Goal: Task Accomplishment & Management: Manage account settings

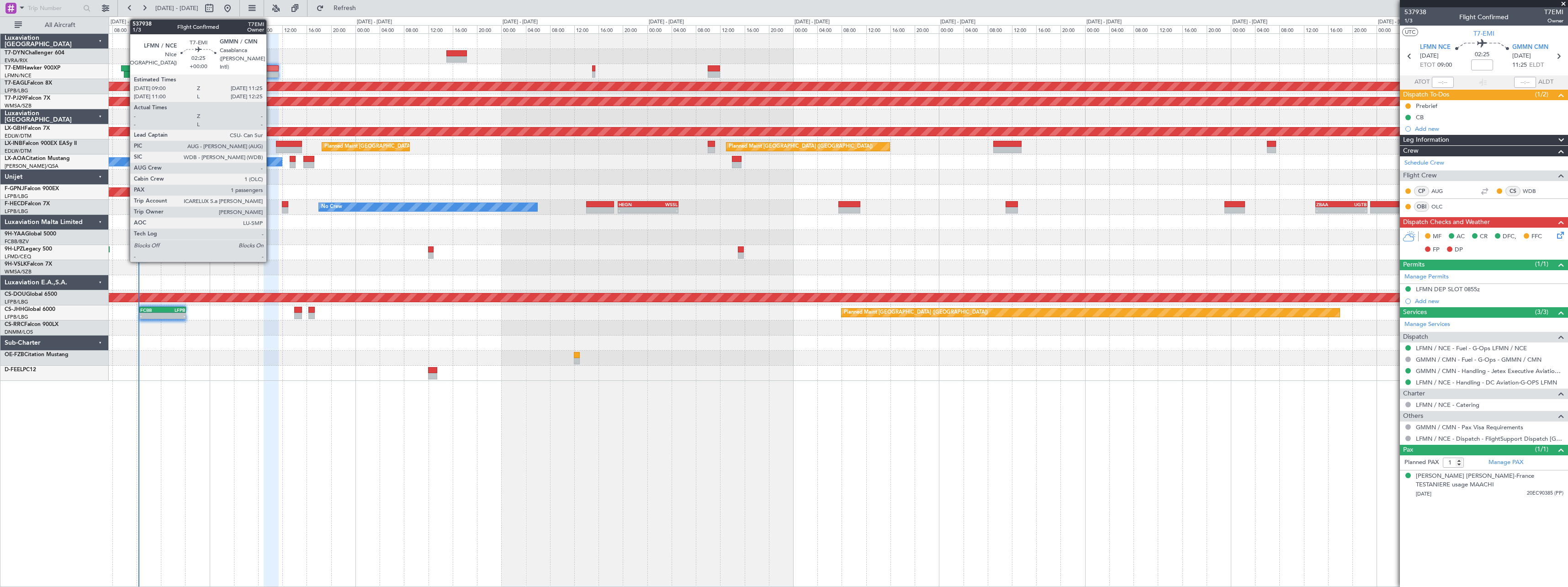
click at [270, 67] on div at bounding box center [271, 68] width 15 height 7
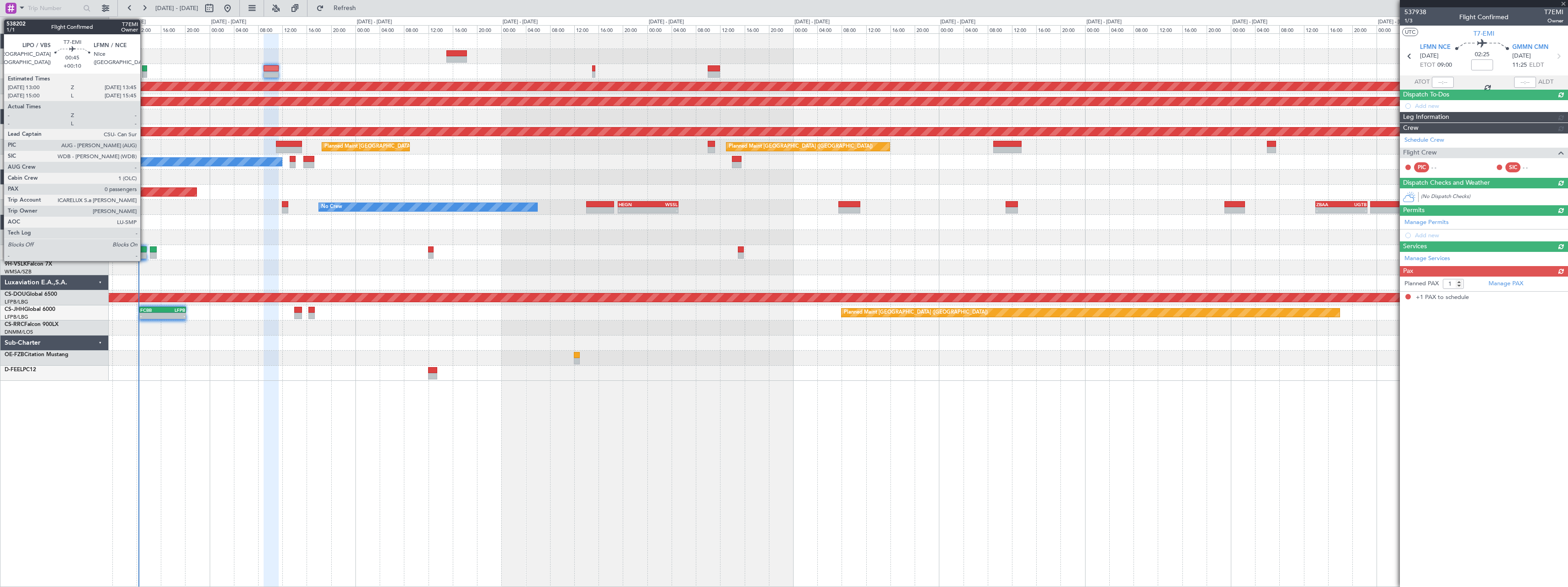
click at [144, 69] on div at bounding box center [144, 68] width 5 height 7
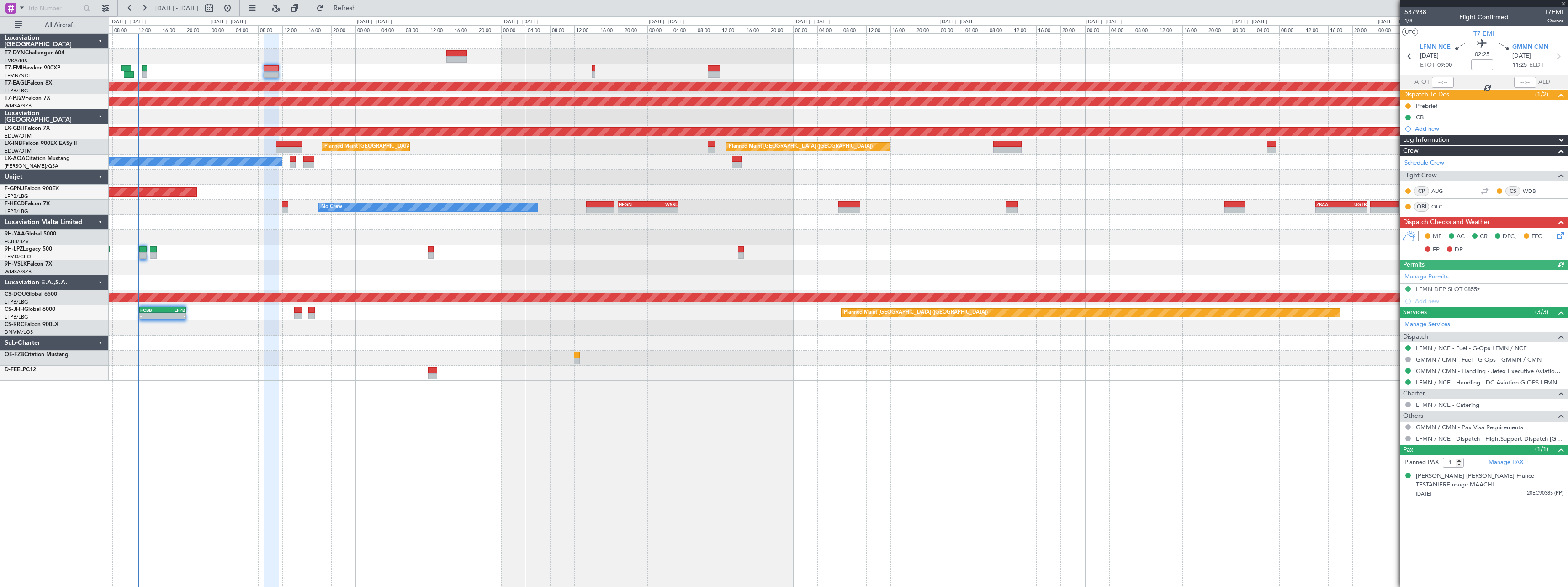
type input "+00:10"
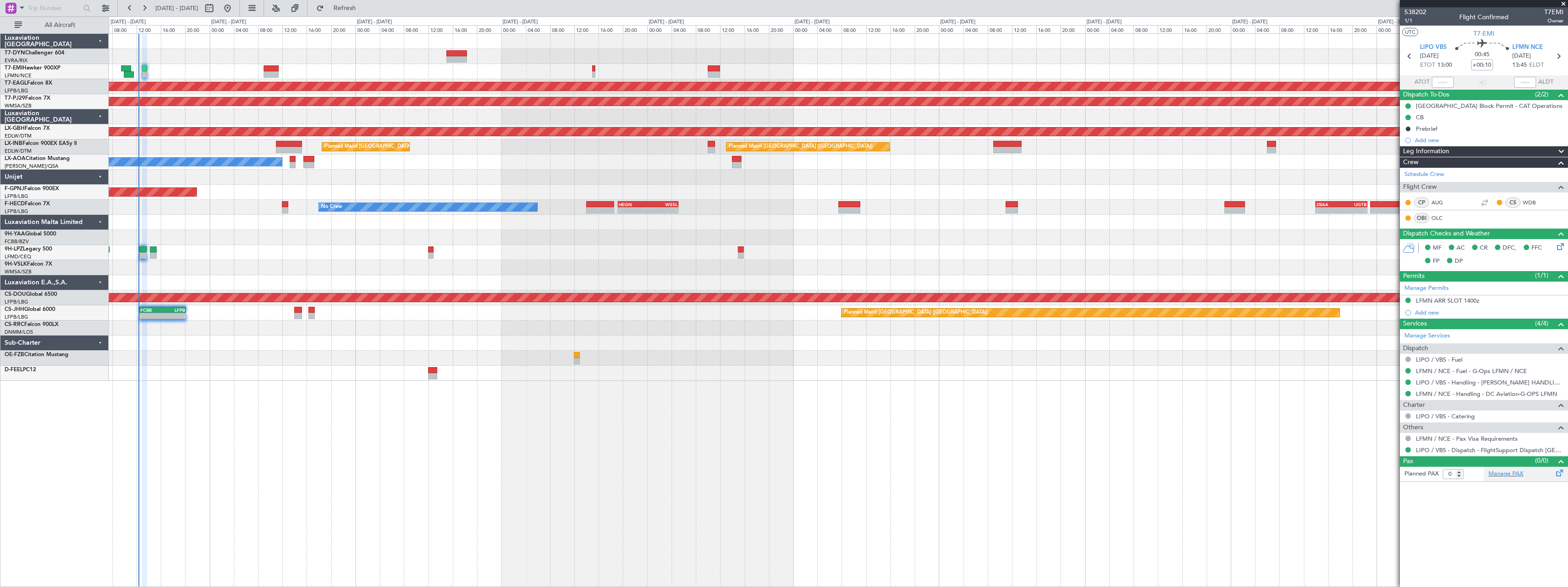
click at [1545, 472] on div "Manage PAX" at bounding box center [1526, 474] width 84 height 15
click at [364, 10] on span "Refresh" at bounding box center [345, 8] width 38 height 7
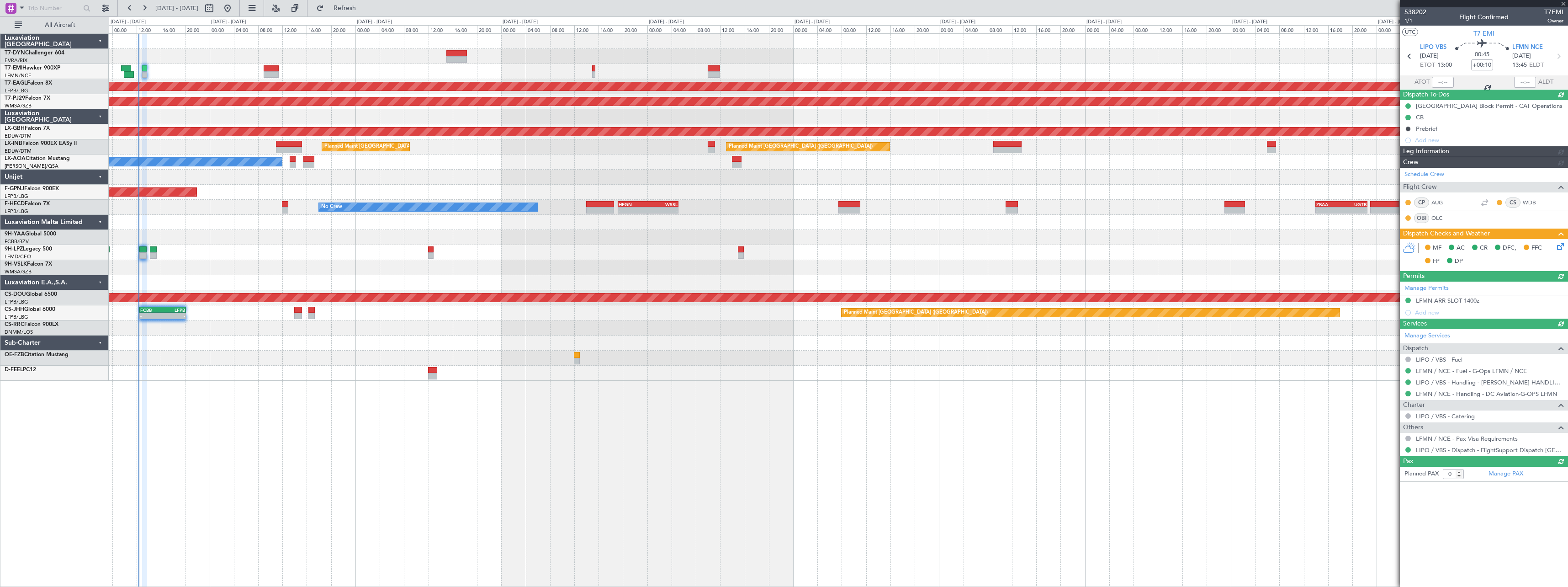
type input "1"
click at [364, 12] on span "Refresh" at bounding box center [345, 8] width 38 height 7
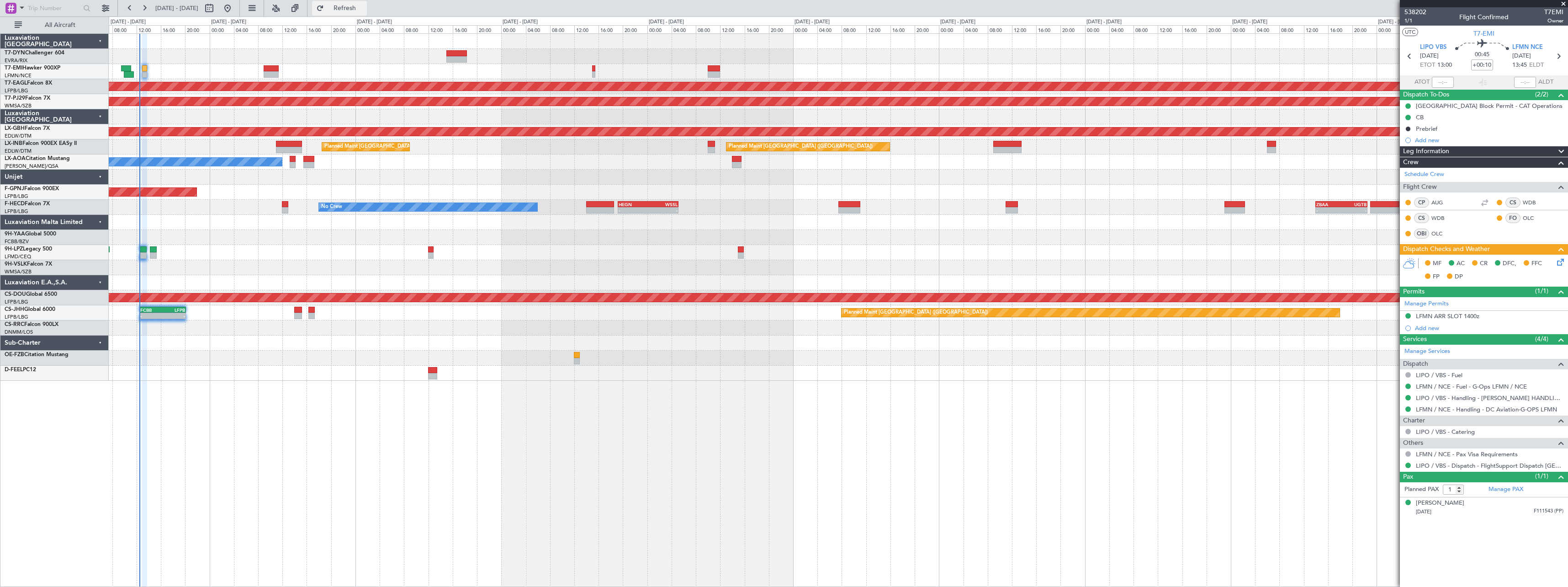
click at [367, 15] on button "Refresh" at bounding box center [340, 9] width 55 height 15
click at [1414, 19] on span "1/1" at bounding box center [1415, 21] width 22 height 8
click at [1533, 398] on link "LIPO / VBS - Handling - [PERSON_NAME] HANDLING LIPO" at bounding box center [1489, 398] width 147 height 8
click at [1514, 408] on link "LFMN / NCE - Handling - DC Aviation-G-OPS LFMN" at bounding box center [1486, 409] width 141 height 8
click at [1561, 264] on icon at bounding box center [1559, 261] width 7 height 7
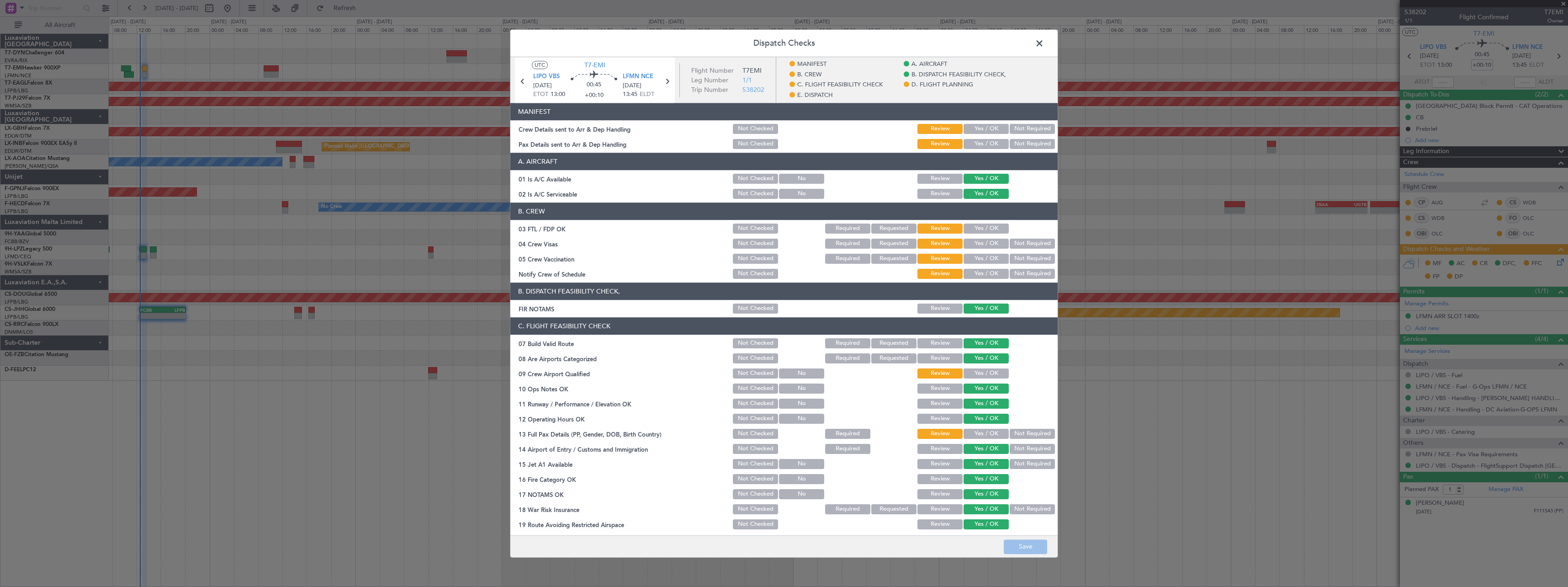
click at [962, 124] on div "Yes / OK" at bounding box center [985, 128] width 46 height 13
click at [964, 125] on button "Yes / OK" at bounding box center [986, 128] width 45 height 10
click at [969, 139] on button "Yes / OK" at bounding box center [986, 144] width 45 height 10
click at [1020, 546] on button "Save" at bounding box center [1025, 547] width 43 height 15
click at [1044, 47] on span at bounding box center [1044, 46] width 0 height 18
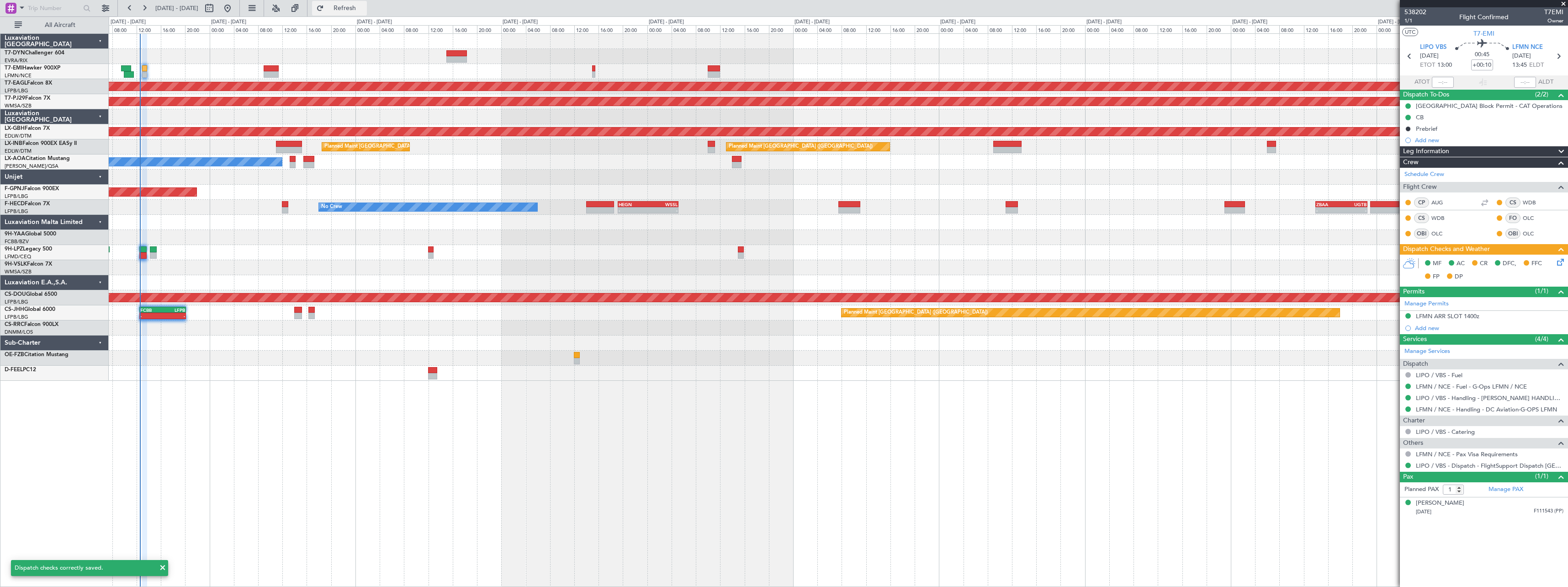
click at [367, 3] on button "Refresh" at bounding box center [340, 9] width 55 height 15
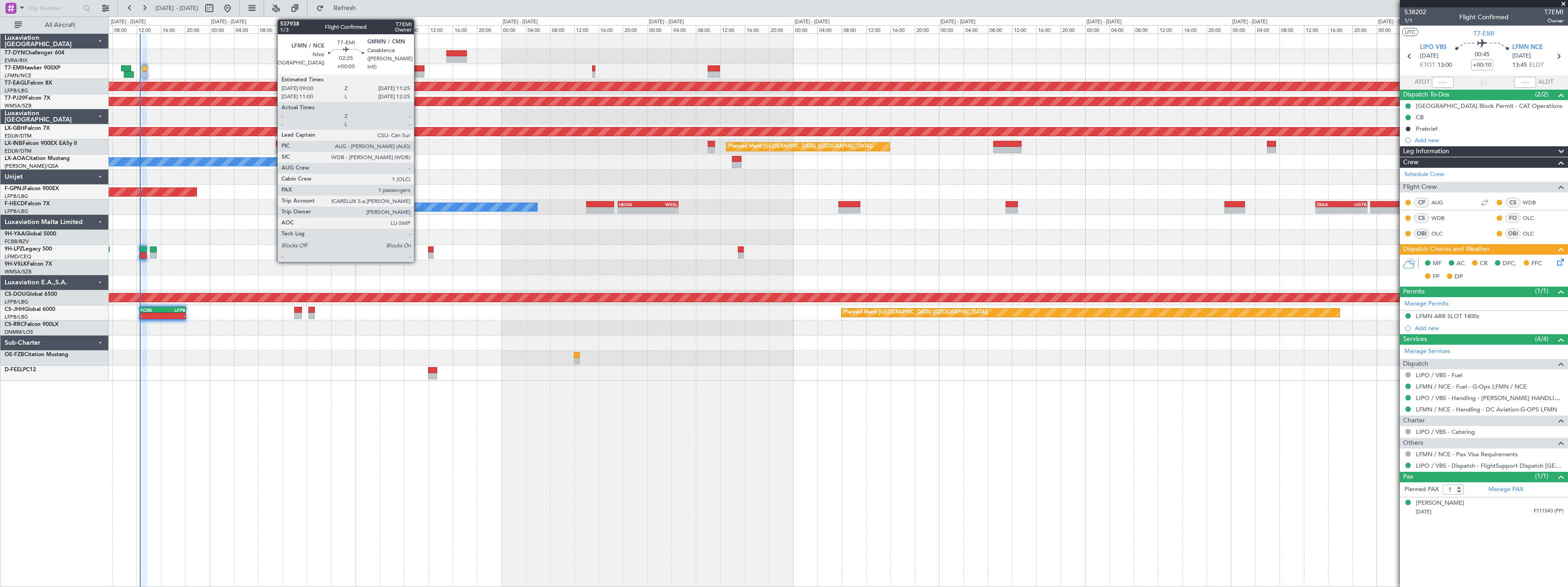
click at [418, 68] on div at bounding box center [417, 68] width 15 height 7
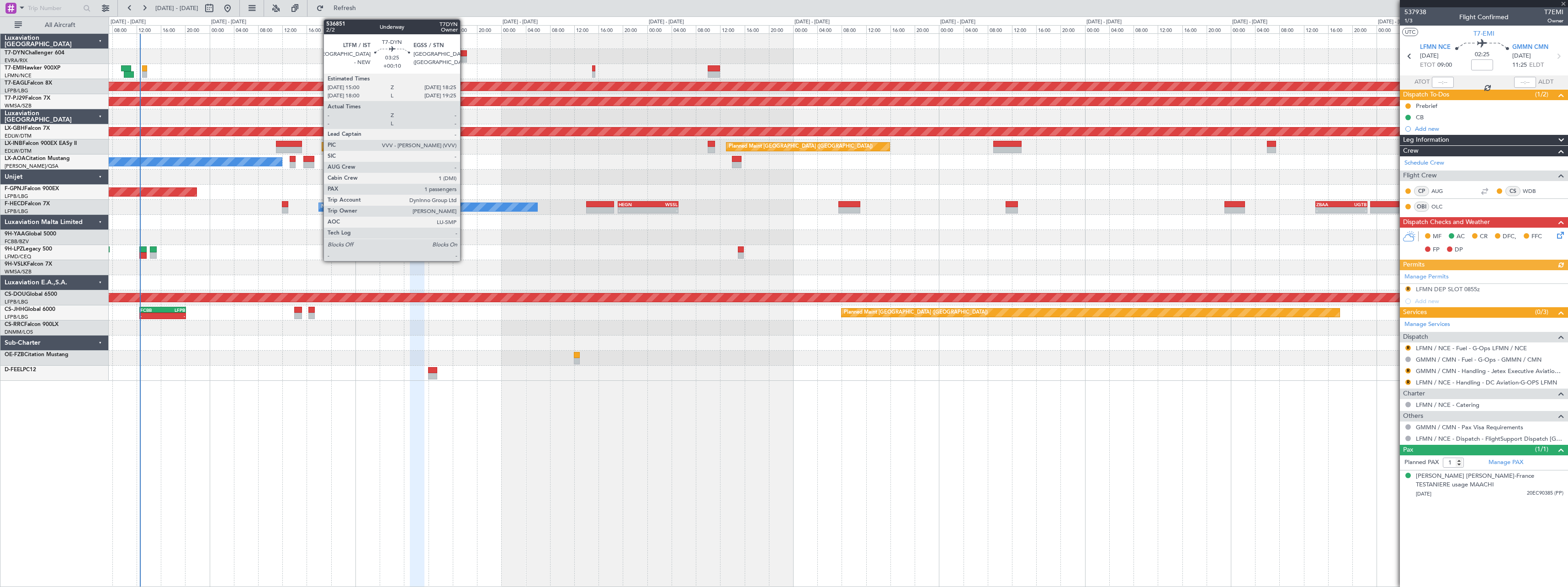
click at [464, 56] on div at bounding box center [457, 59] width 21 height 7
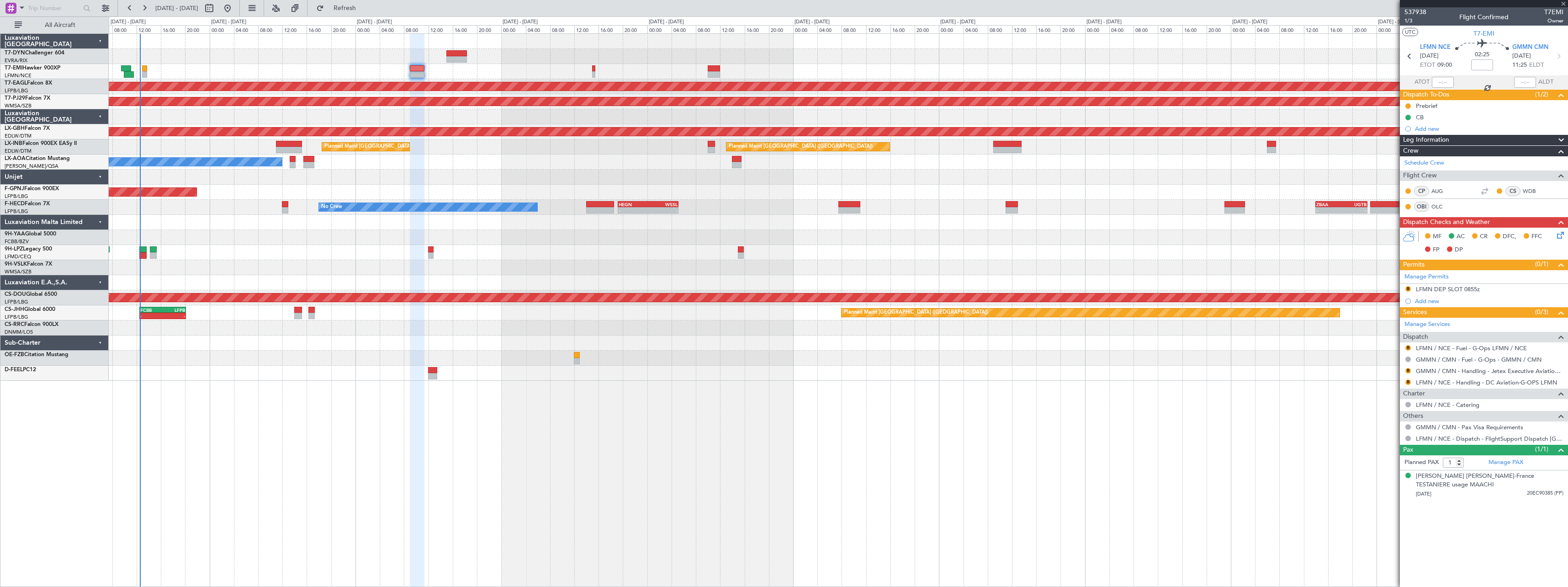
type input "+00:10"
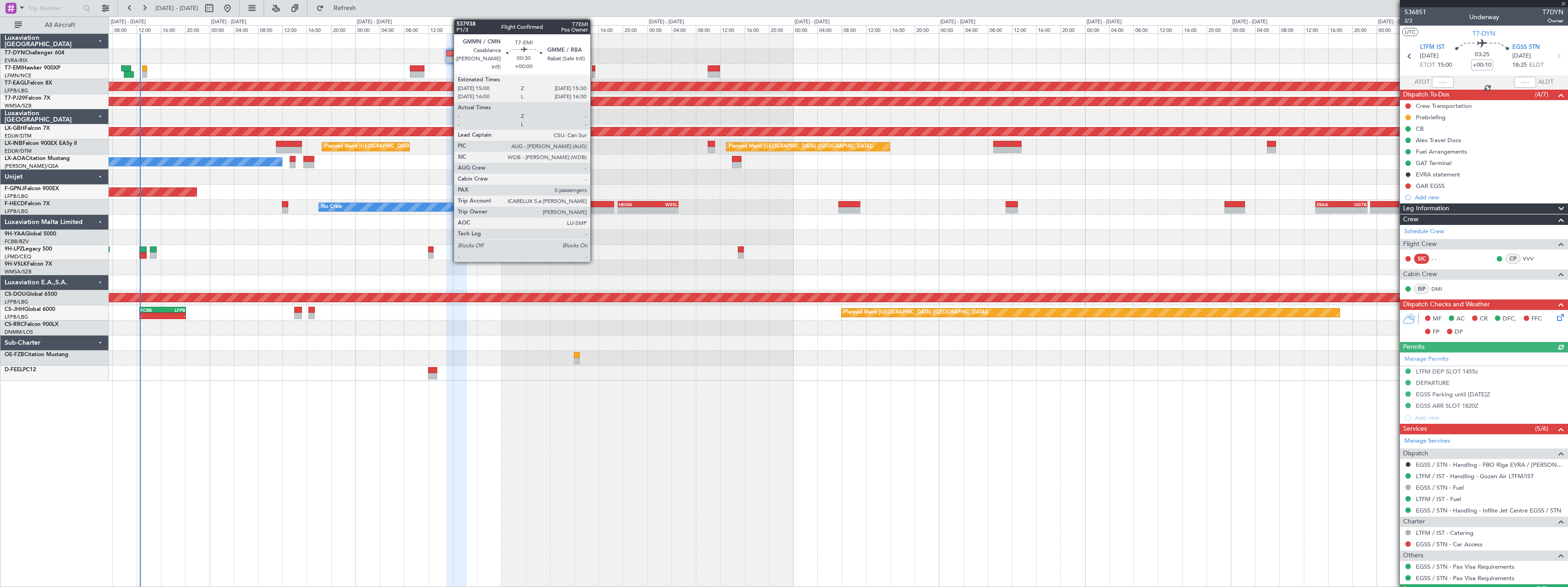
click at [594, 67] on div at bounding box center [593, 68] width 3 height 7
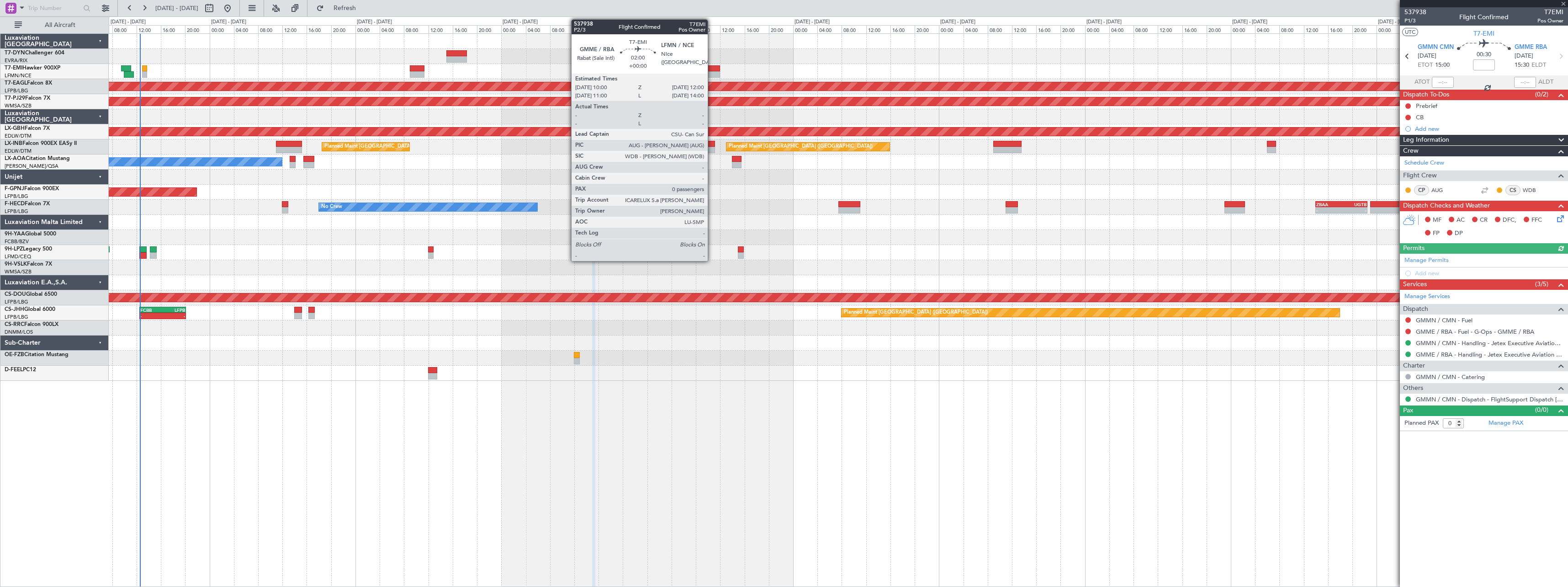
click at [712, 70] on div at bounding box center [714, 68] width 12 height 7
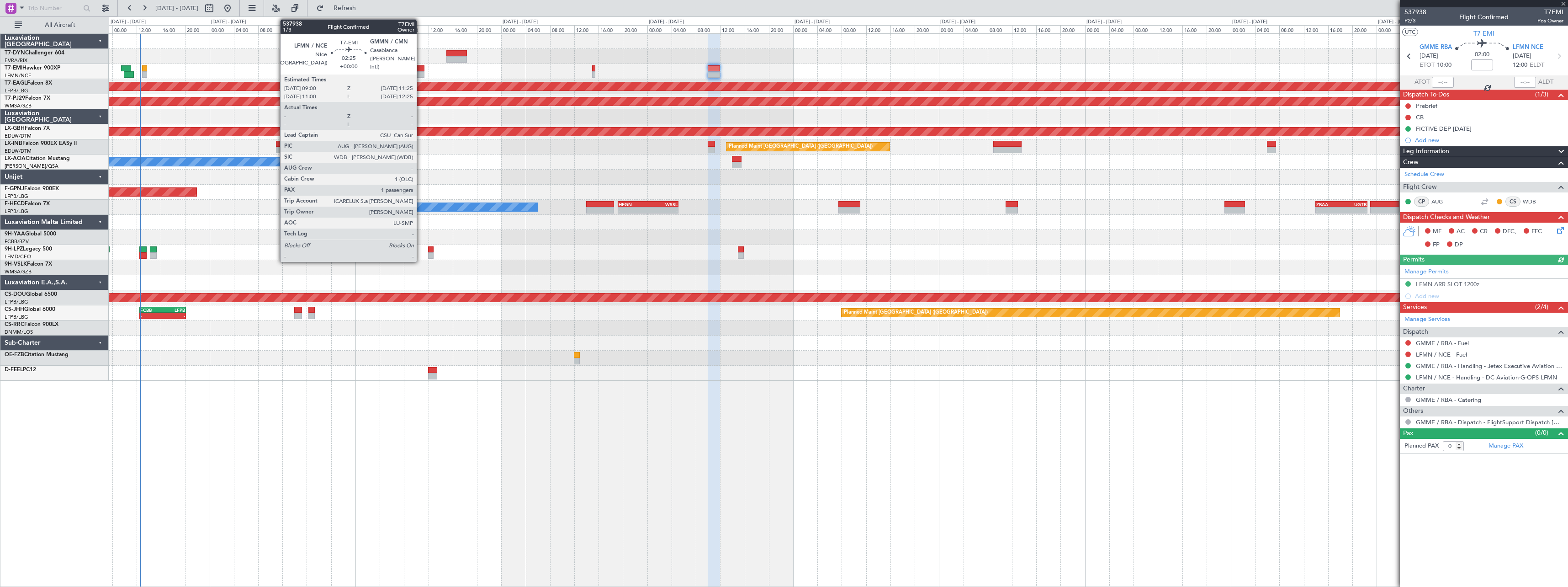
click at [421, 69] on div at bounding box center [417, 68] width 15 height 7
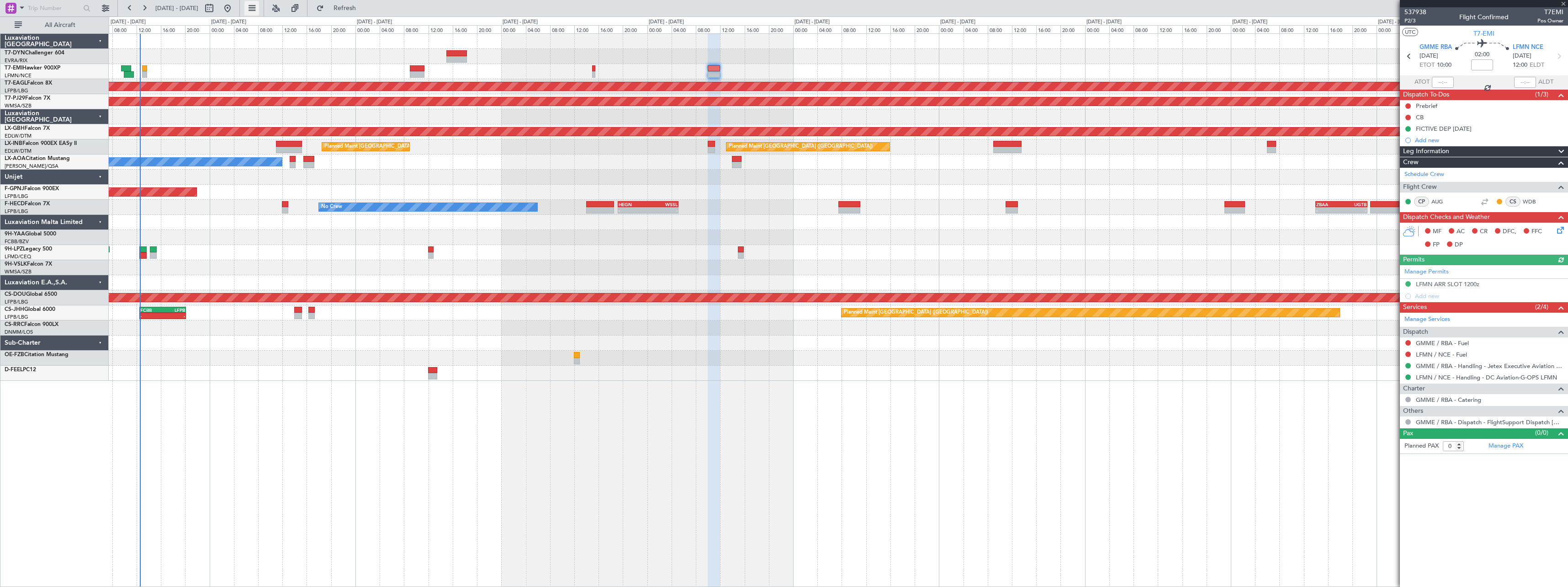
type input "1"
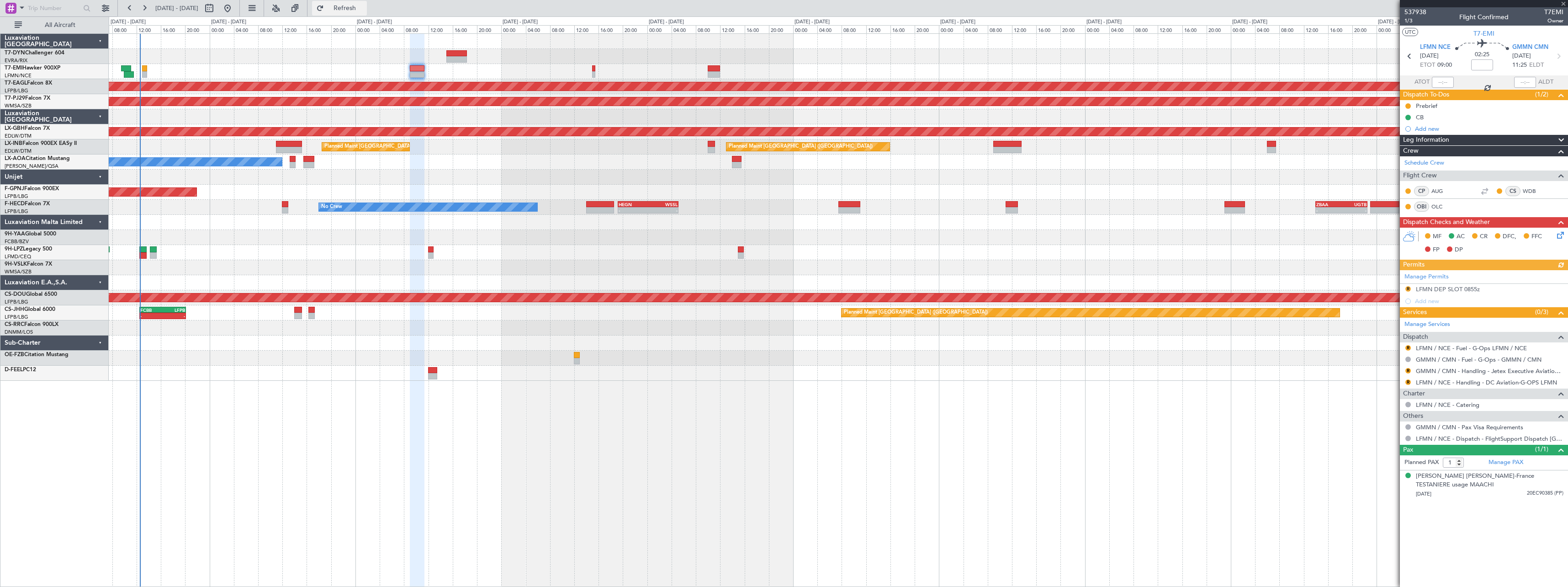
click at [343, 10] on button "Refresh" at bounding box center [340, 9] width 55 height 15
